Goal: Task Accomplishment & Management: Complete application form

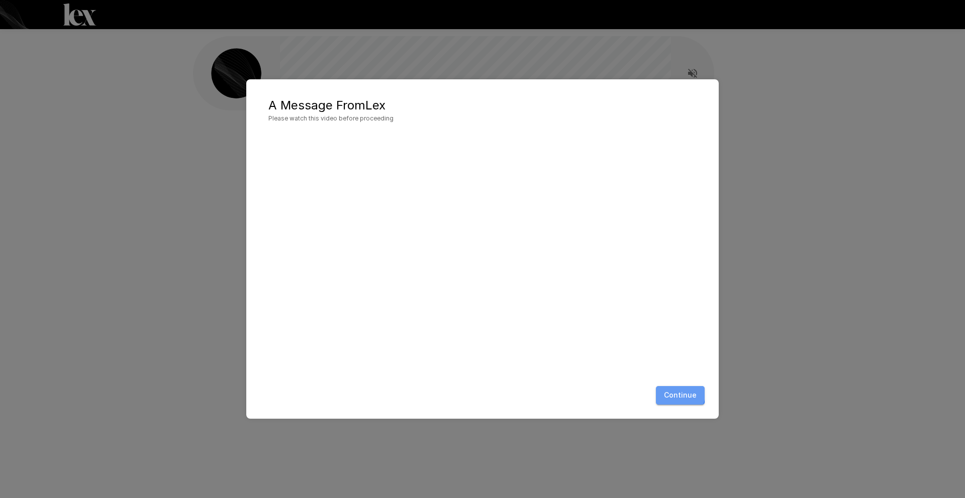
click at [674, 393] on button "Continue" at bounding box center [680, 395] width 49 height 19
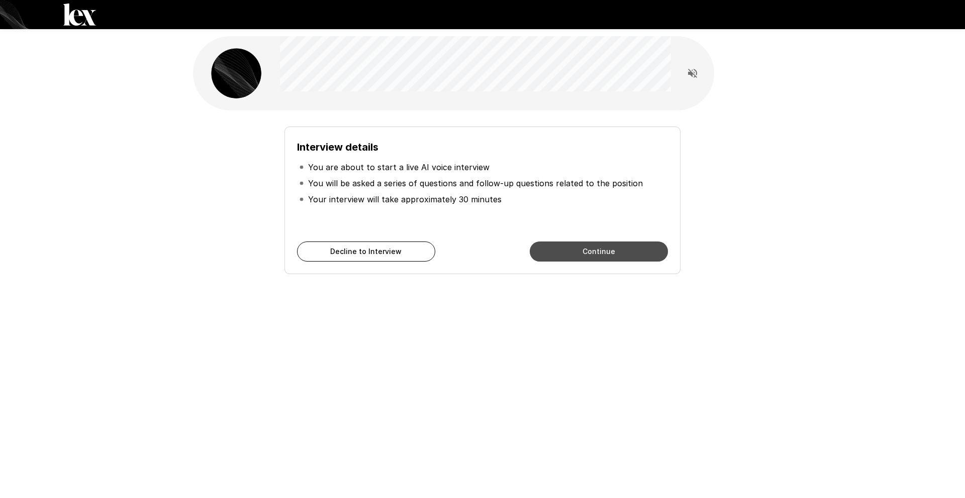
click at [571, 250] on button "Continue" at bounding box center [599, 252] width 138 height 20
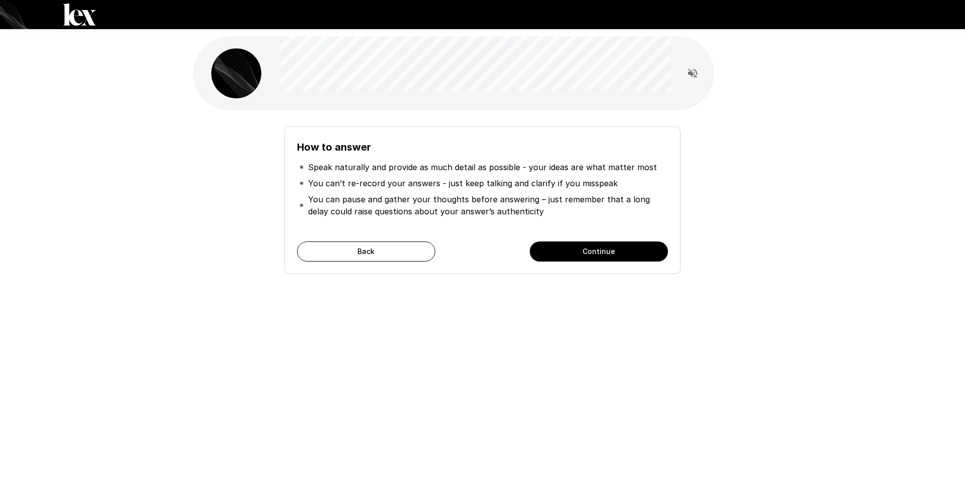
click at [603, 251] on button "Continue" at bounding box center [599, 252] width 138 height 20
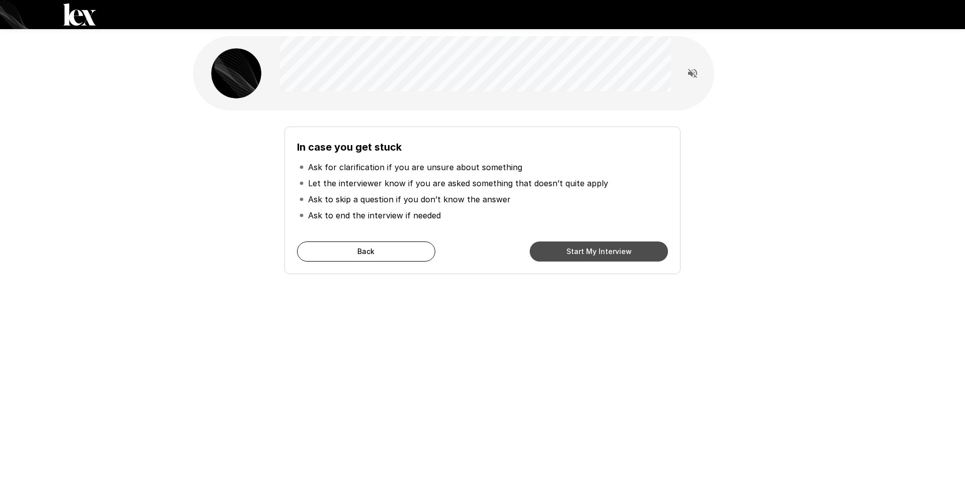
click at [603, 252] on button "Start My Interview" at bounding box center [599, 252] width 138 height 20
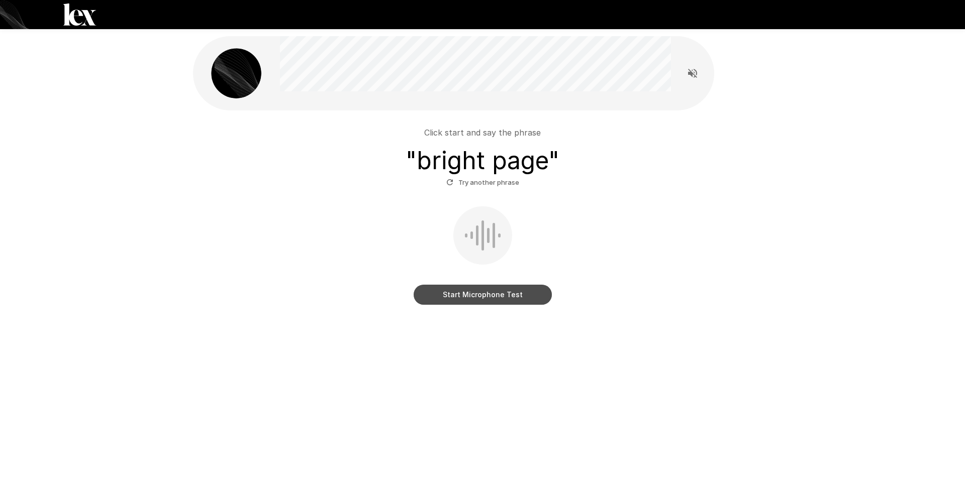
click at [478, 294] on button "Start Microphone Test" at bounding box center [483, 295] width 138 height 20
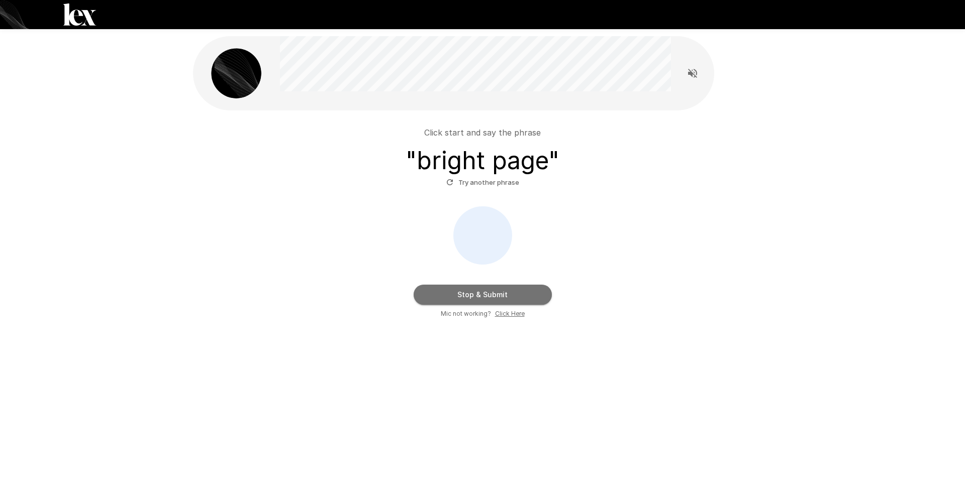
click at [485, 296] on button "Stop & Submit" at bounding box center [483, 295] width 138 height 20
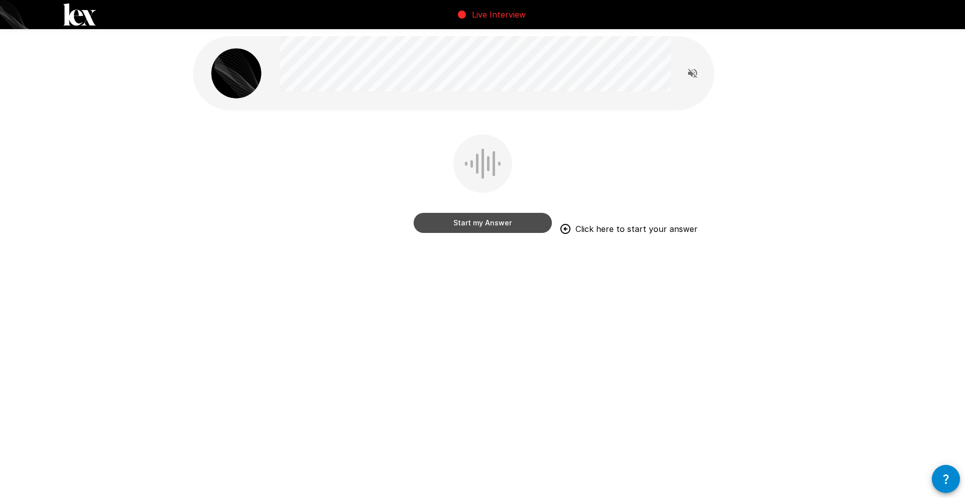
click at [474, 226] on button "Start my Answer" at bounding box center [483, 223] width 138 height 20
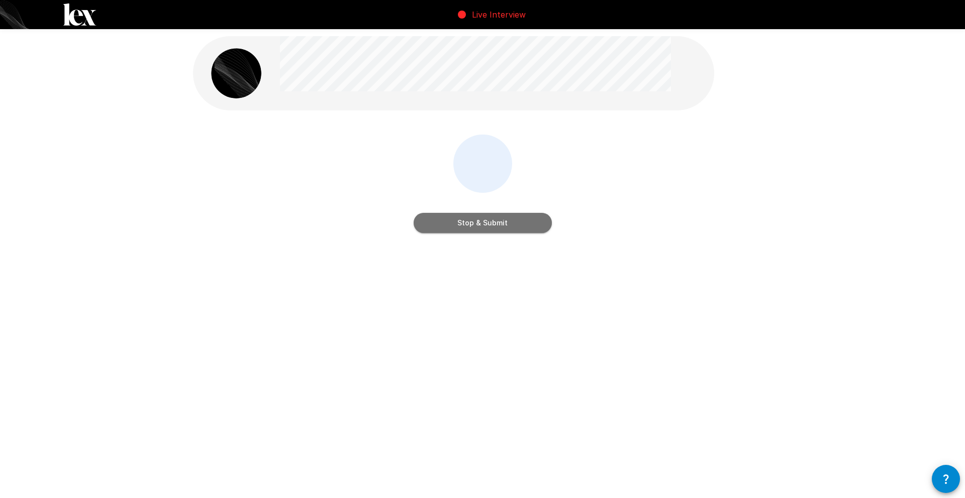
click at [474, 226] on button "Stop & Submit" at bounding box center [483, 223] width 138 height 20
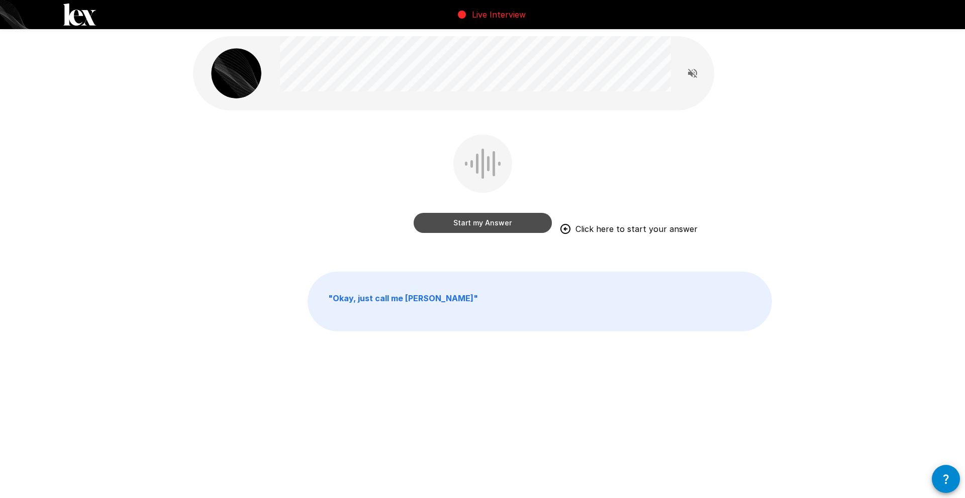
click at [476, 224] on button "Start my Answer" at bounding box center [483, 223] width 138 height 20
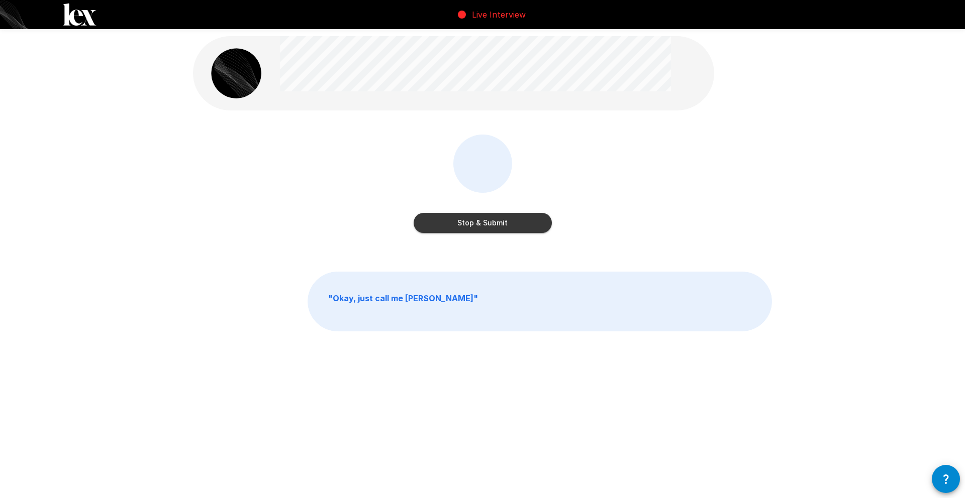
click at [477, 224] on button "Stop & Submit" at bounding box center [483, 223] width 138 height 20
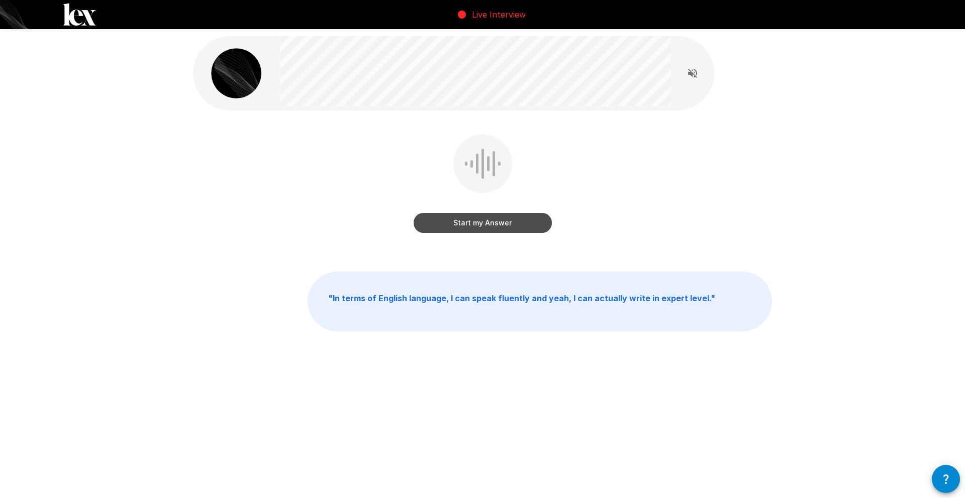
click at [483, 225] on button "Start my Answer" at bounding box center [483, 223] width 138 height 20
click at [483, 225] on button "Stop & Submit" at bounding box center [483, 223] width 138 height 20
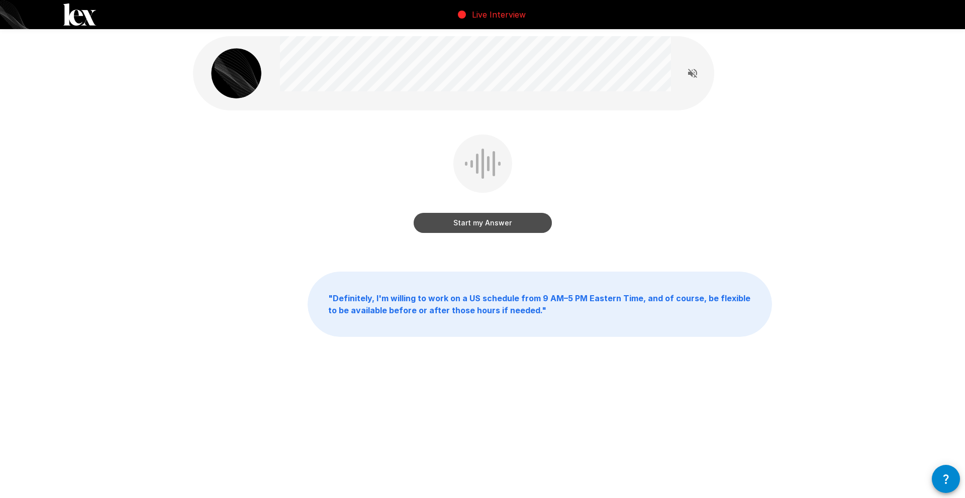
click at [483, 224] on button "Start my Answer" at bounding box center [483, 223] width 138 height 20
click at [483, 224] on button "Stop & Submit" at bounding box center [483, 223] width 138 height 20
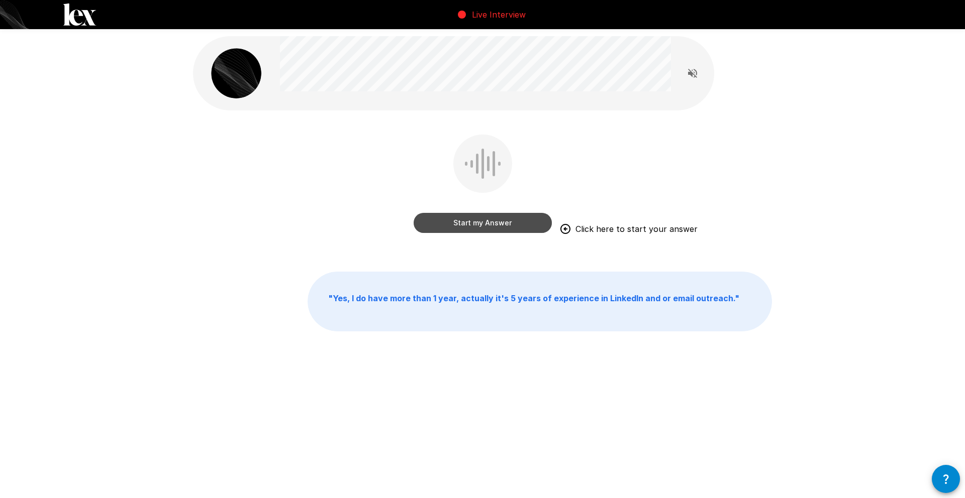
click at [482, 226] on button "Start my Answer" at bounding box center [483, 223] width 138 height 20
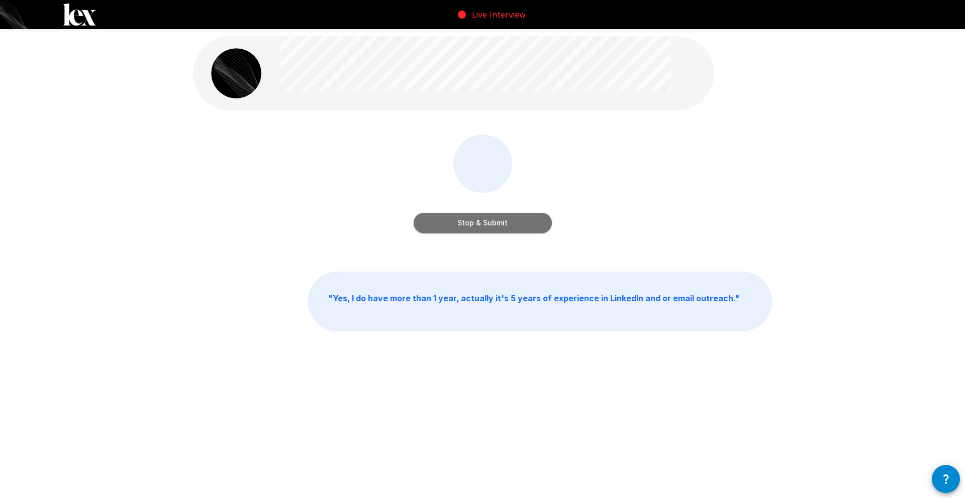
click at [482, 226] on button "Stop & Submit" at bounding box center [483, 223] width 138 height 20
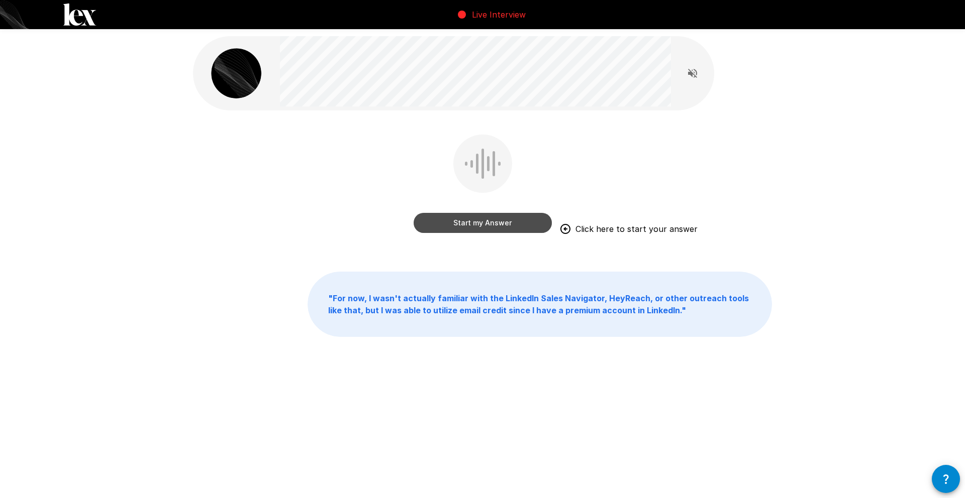
click at [485, 225] on button "Start my Answer" at bounding box center [483, 223] width 138 height 20
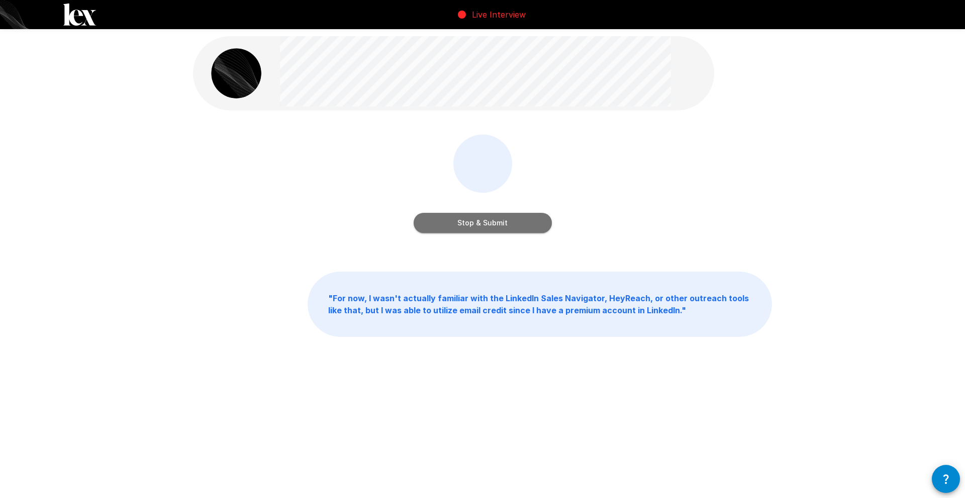
click at [485, 225] on button "Stop & Submit" at bounding box center [483, 223] width 138 height 20
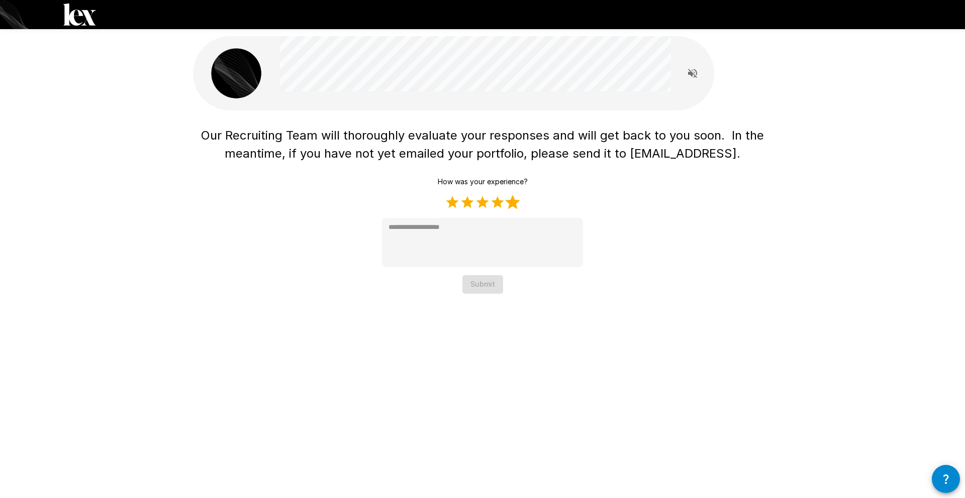
click at [516, 203] on label "5 Stars" at bounding box center [512, 202] width 15 height 15
type textarea "*"
click at [482, 286] on button "Submit" at bounding box center [482, 284] width 41 height 19
